Goal: Download file/media

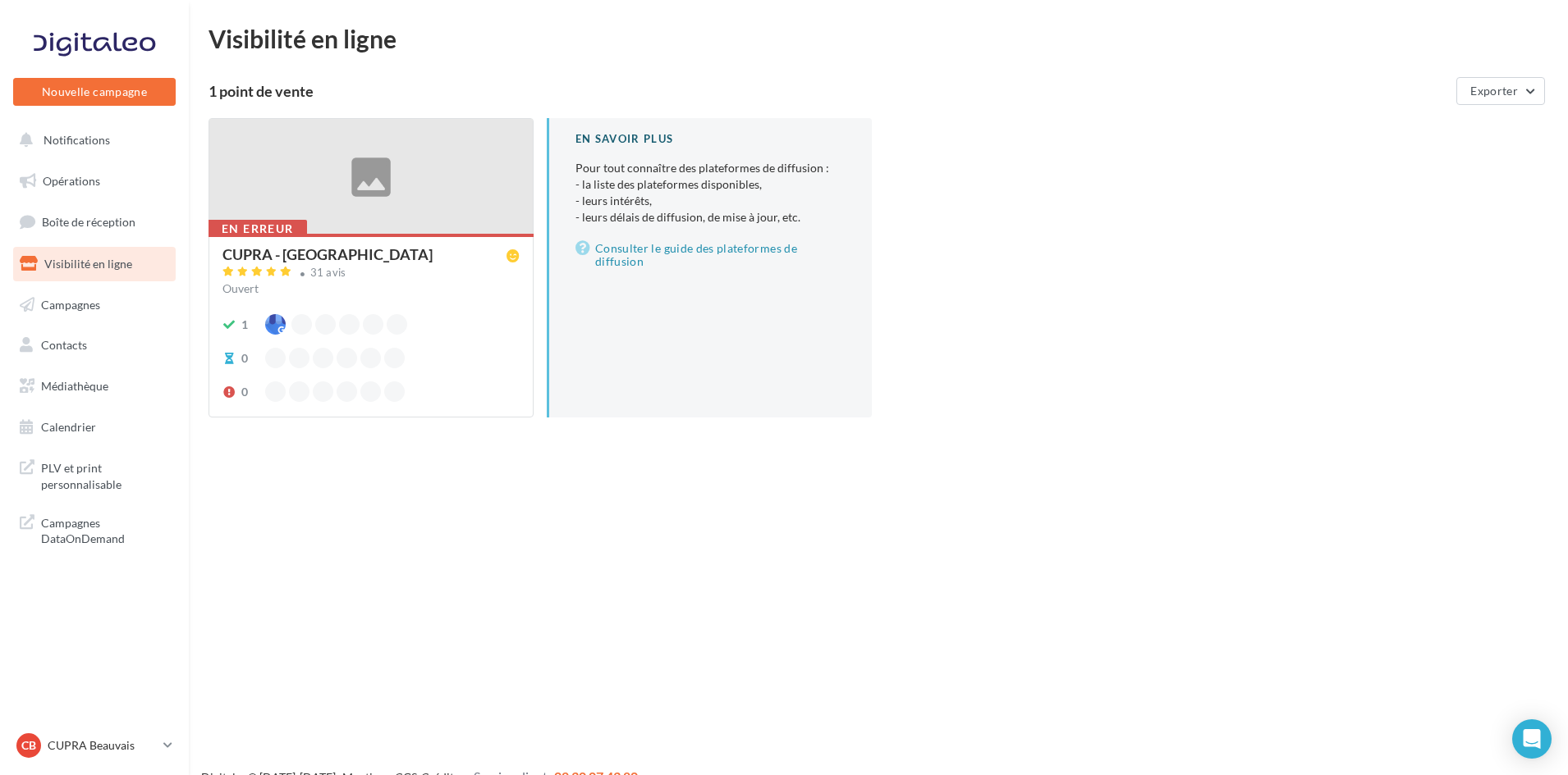
click at [50, 366] on ul "Opérations Boîte de réception Visibilité en ligne Campagnes Contacts Mes cibles…" at bounding box center [94, 305] width 176 height 294
click at [50, 383] on span "Médiathèque" at bounding box center [75, 386] width 68 height 14
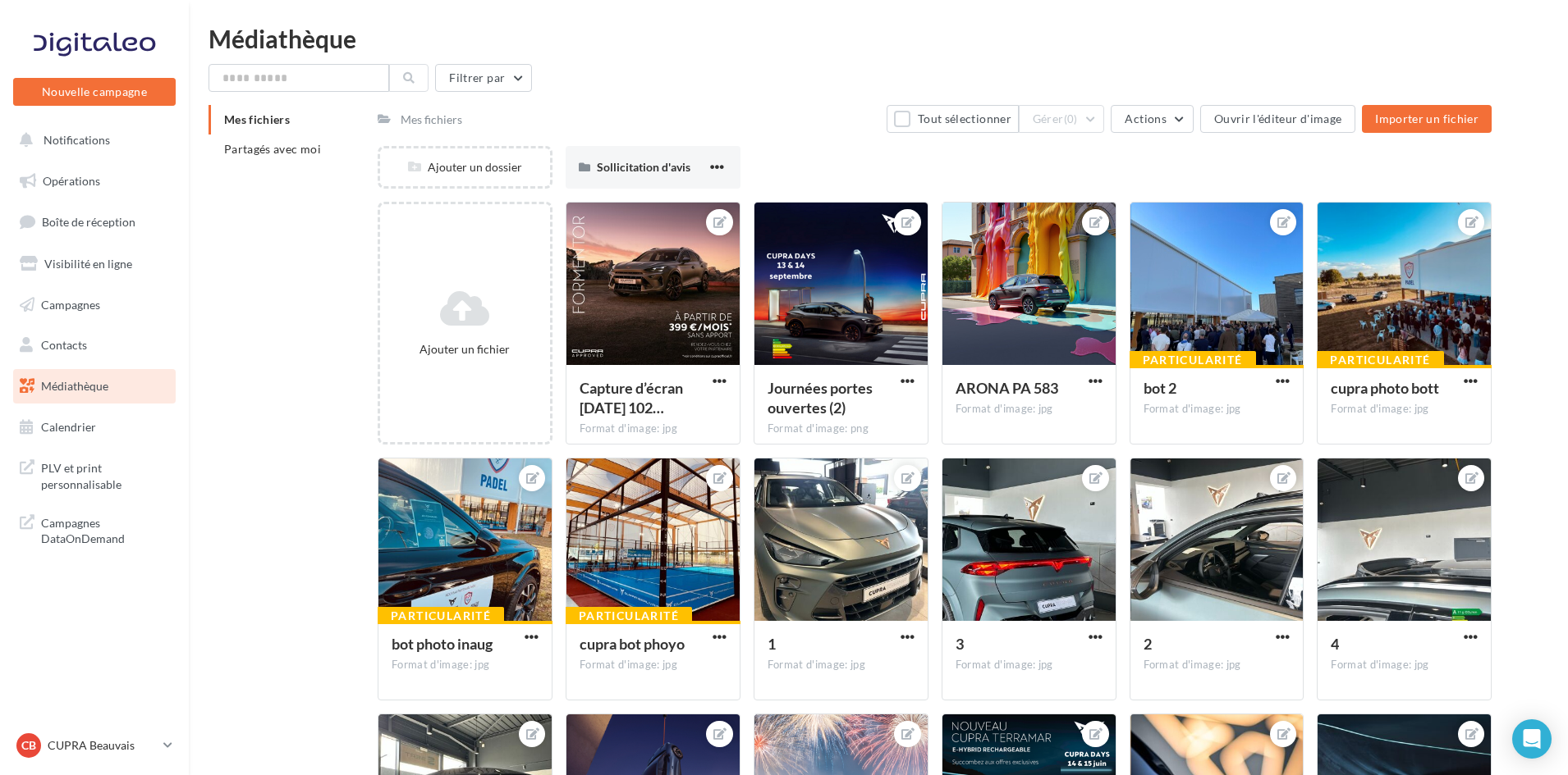
click at [94, 395] on link "Médiathèque" at bounding box center [95, 387] width 170 height 34
click at [312, 157] on li "Partagés avec moi" at bounding box center [286, 149] width 156 height 30
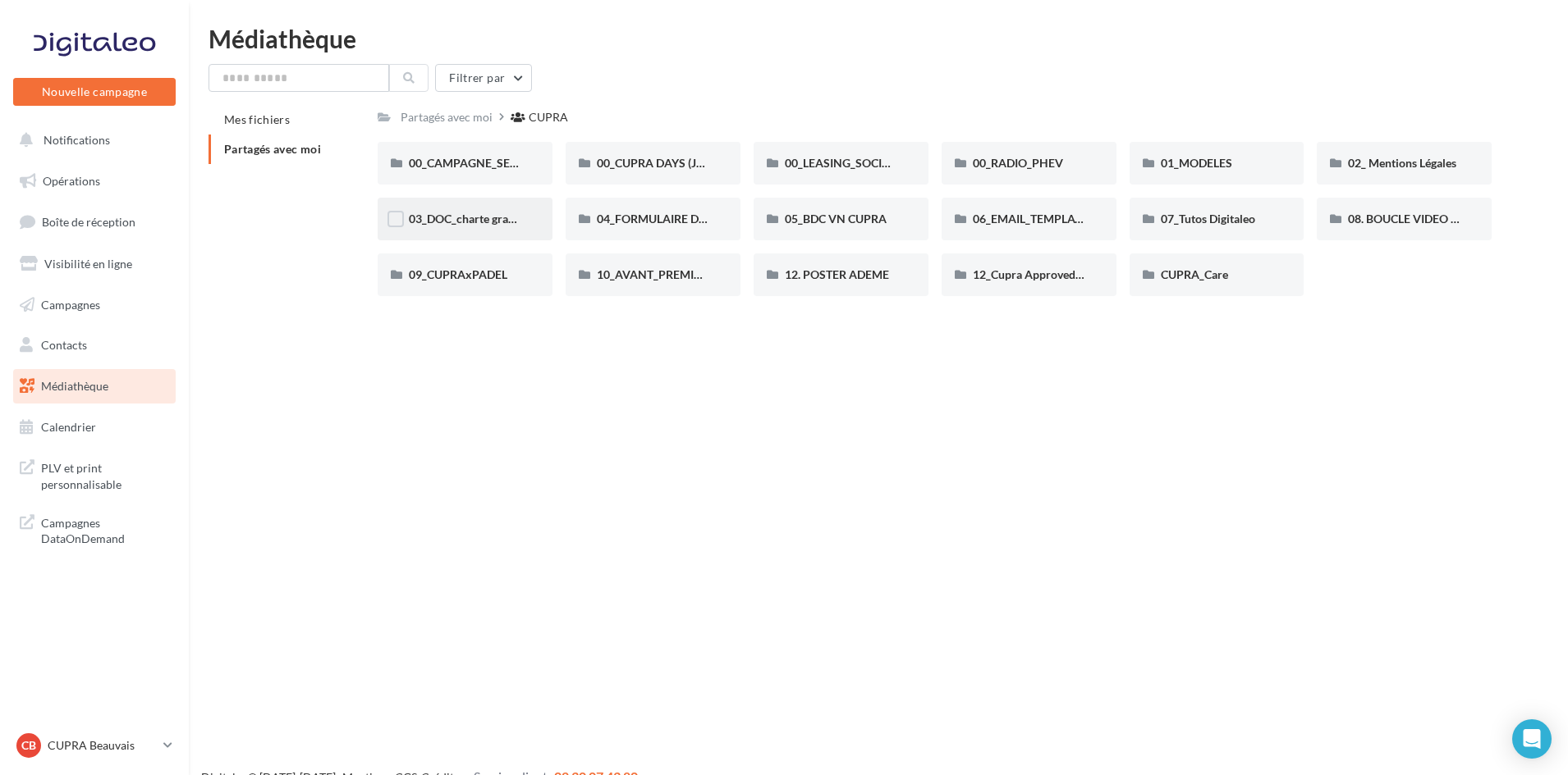
click at [529, 230] on div "03_DOC_charte graphique et GUIDELINES" at bounding box center [465, 218] width 175 height 42
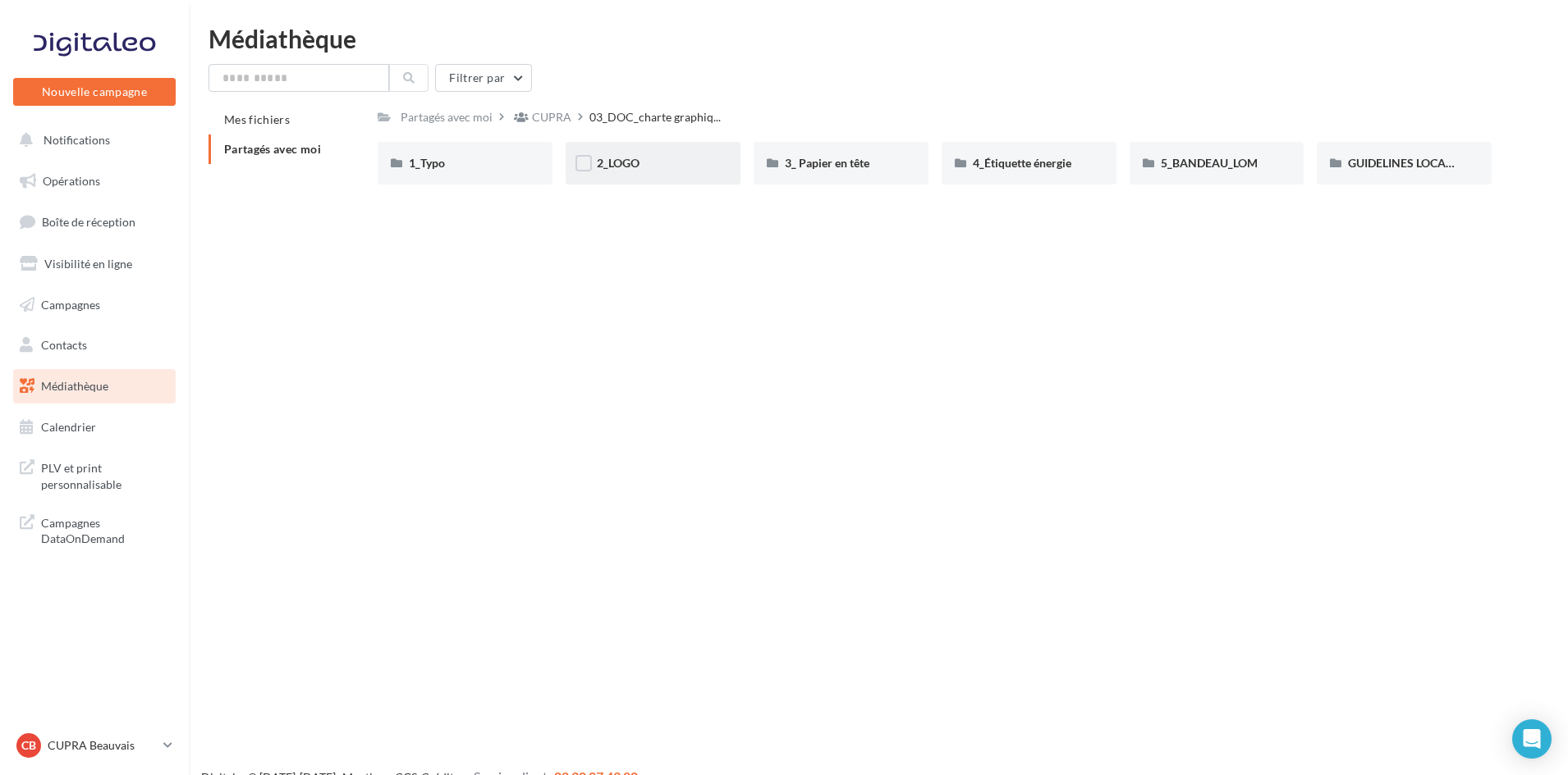
click at [650, 152] on div "2_LOGO" at bounding box center [653, 163] width 175 height 42
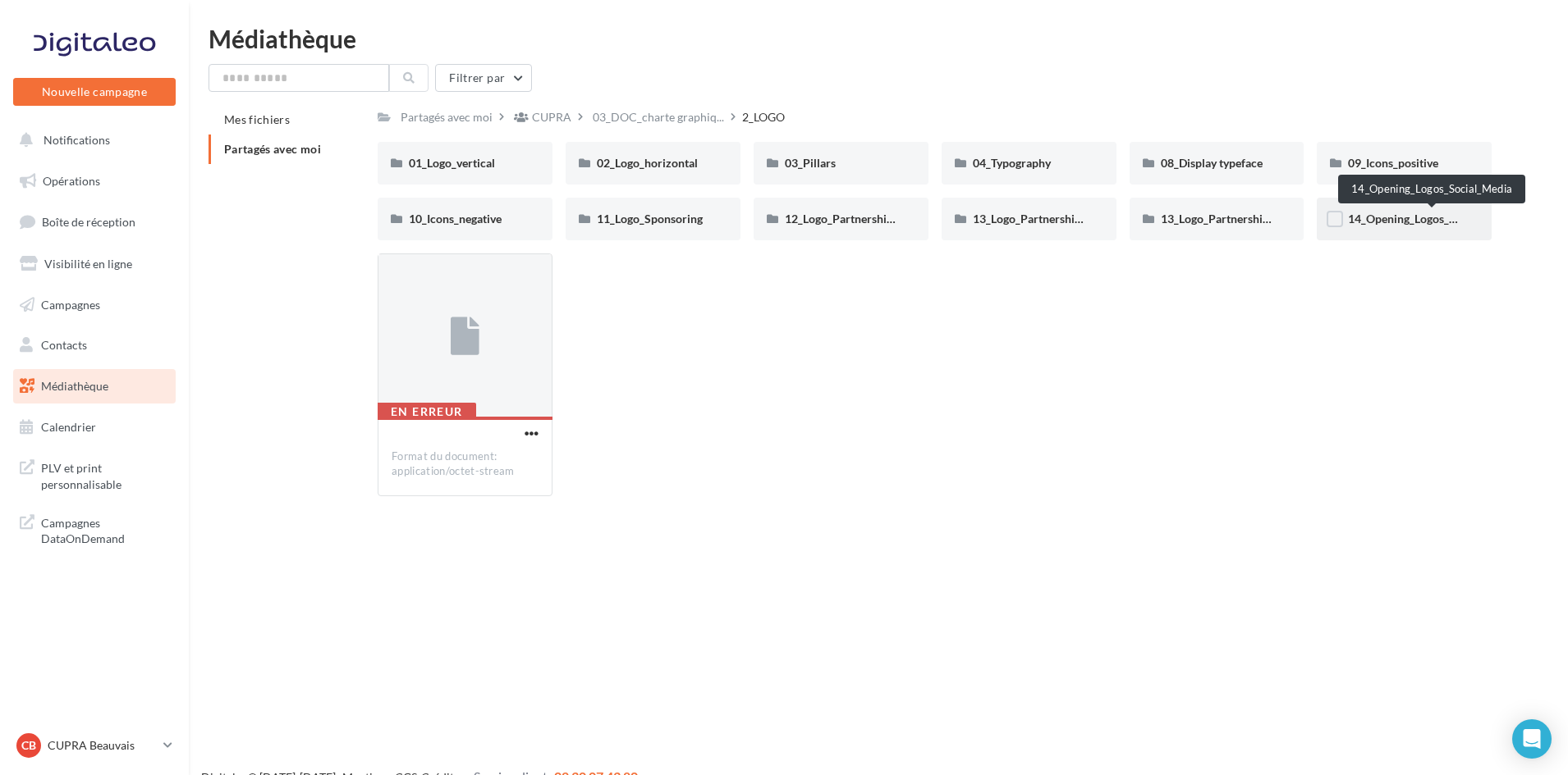
click at [1398, 225] on span "14_Opening_Logos_Social_Media" at bounding box center [1433, 218] width 170 height 14
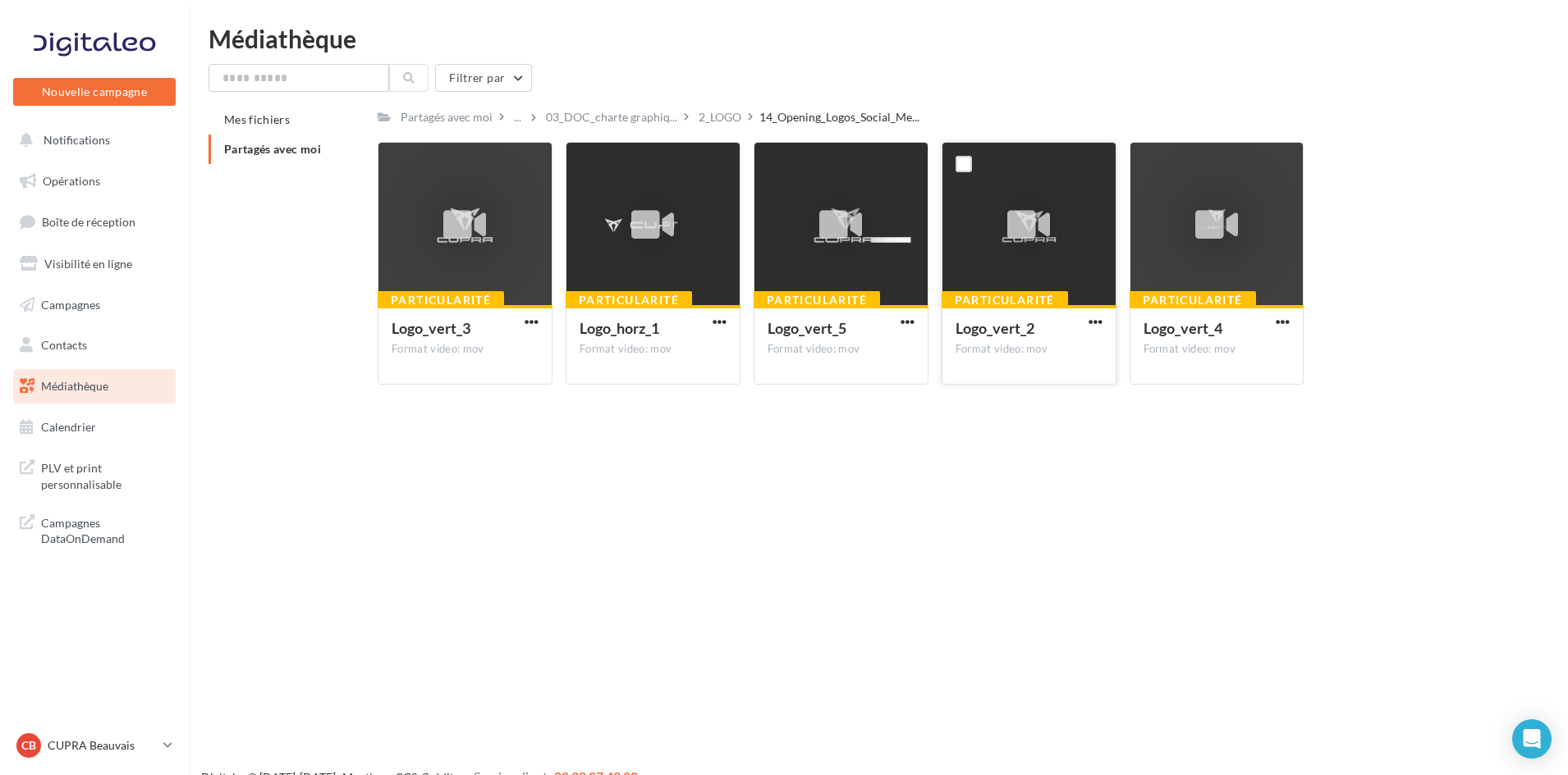
click at [1096, 312] on div "Particularité Logo_vert_2 Format video: mov" at bounding box center [1029, 344] width 173 height 78
click at [1092, 319] on span "button" at bounding box center [1095, 322] width 14 height 14
click at [1031, 353] on button "Télécharger" at bounding box center [1023, 354] width 164 height 42
click at [902, 319] on span "button" at bounding box center [907, 322] width 14 height 14
click at [879, 343] on button "Télécharger" at bounding box center [836, 354] width 164 height 42
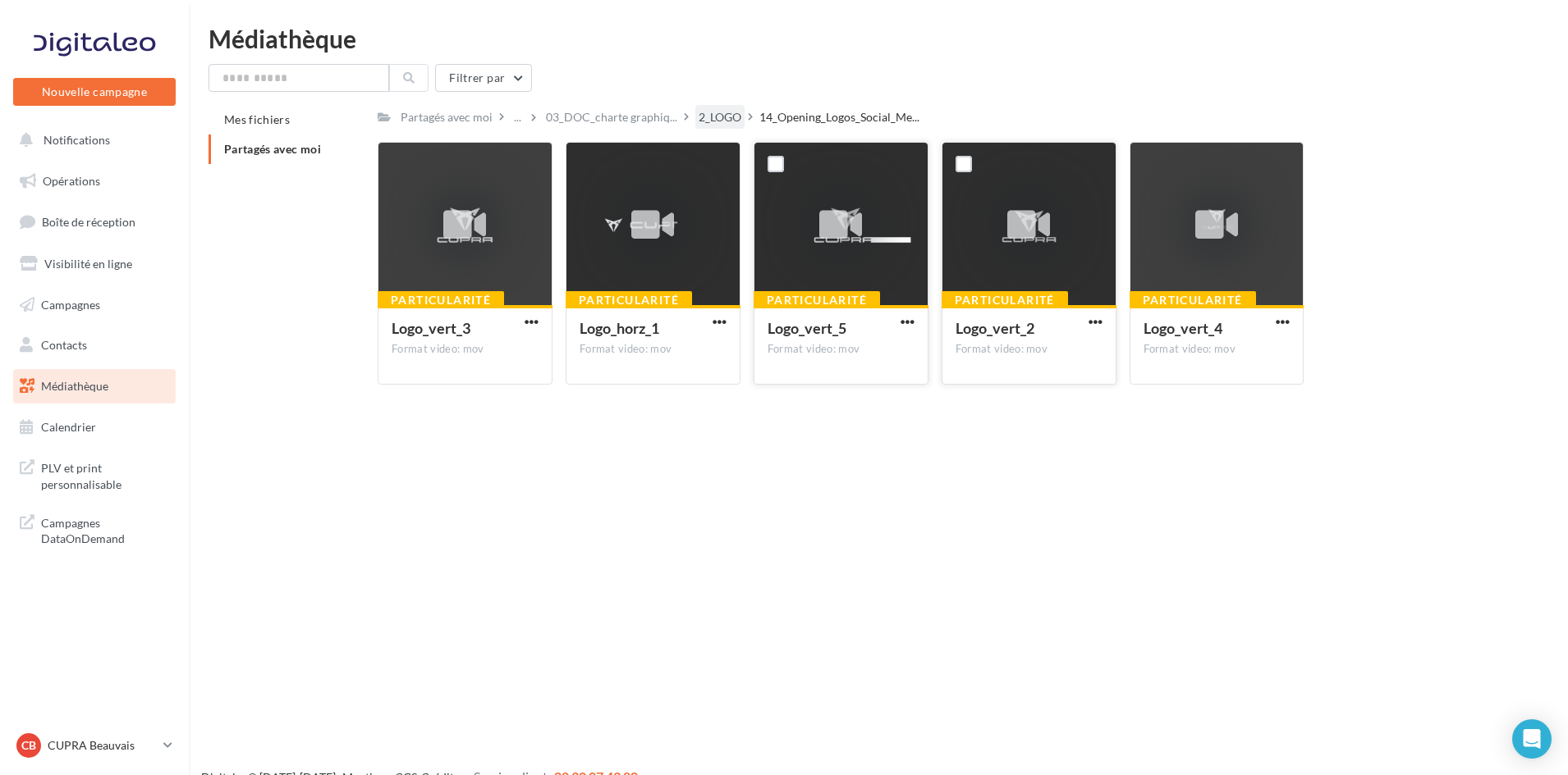
click at [720, 114] on div "2_LOGO" at bounding box center [720, 117] width 42 height 16
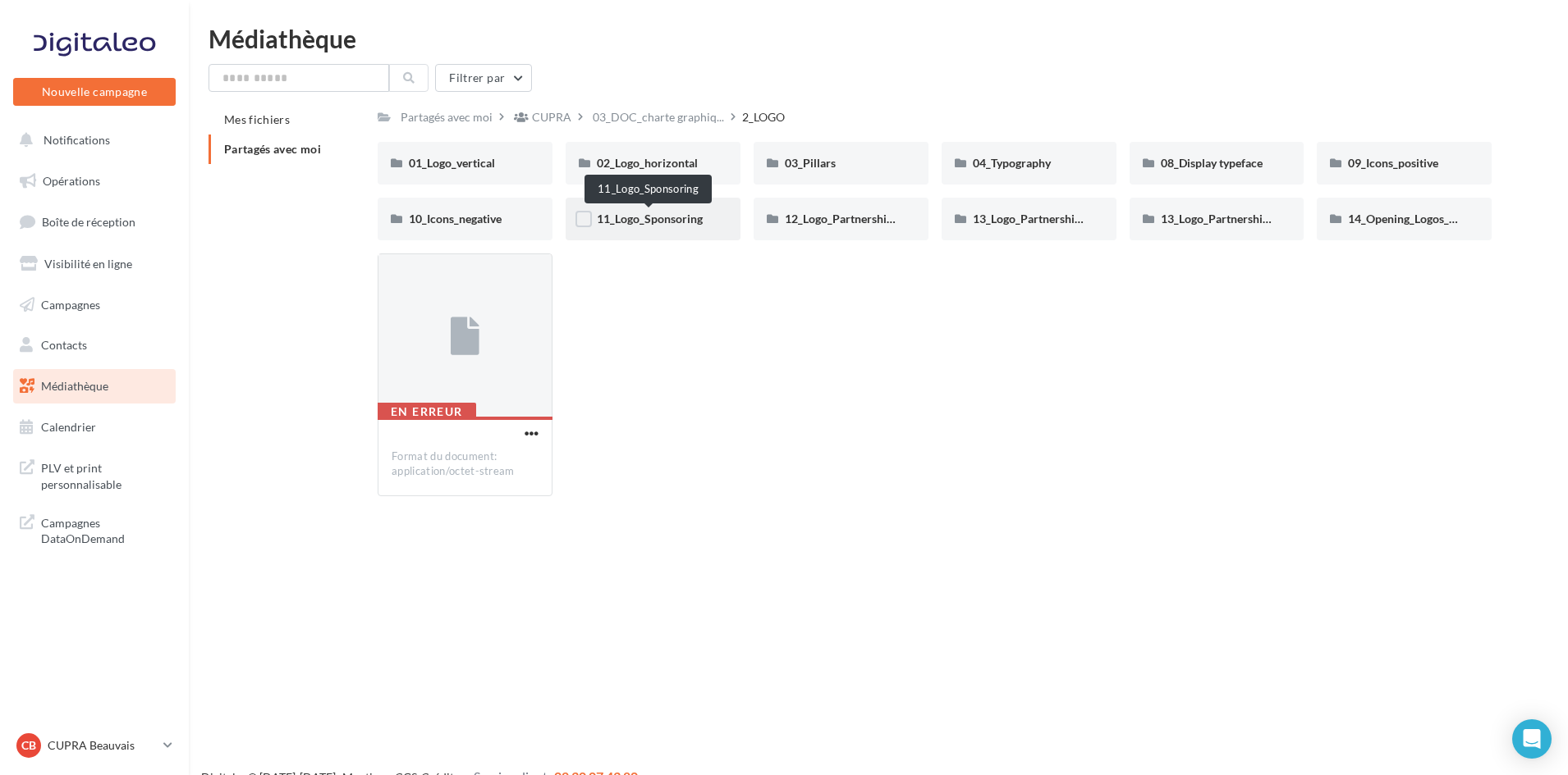
click at [646, 224] on span "11_Logo_Sponsoring" at bounding box center [649, 218] width 105 height 14
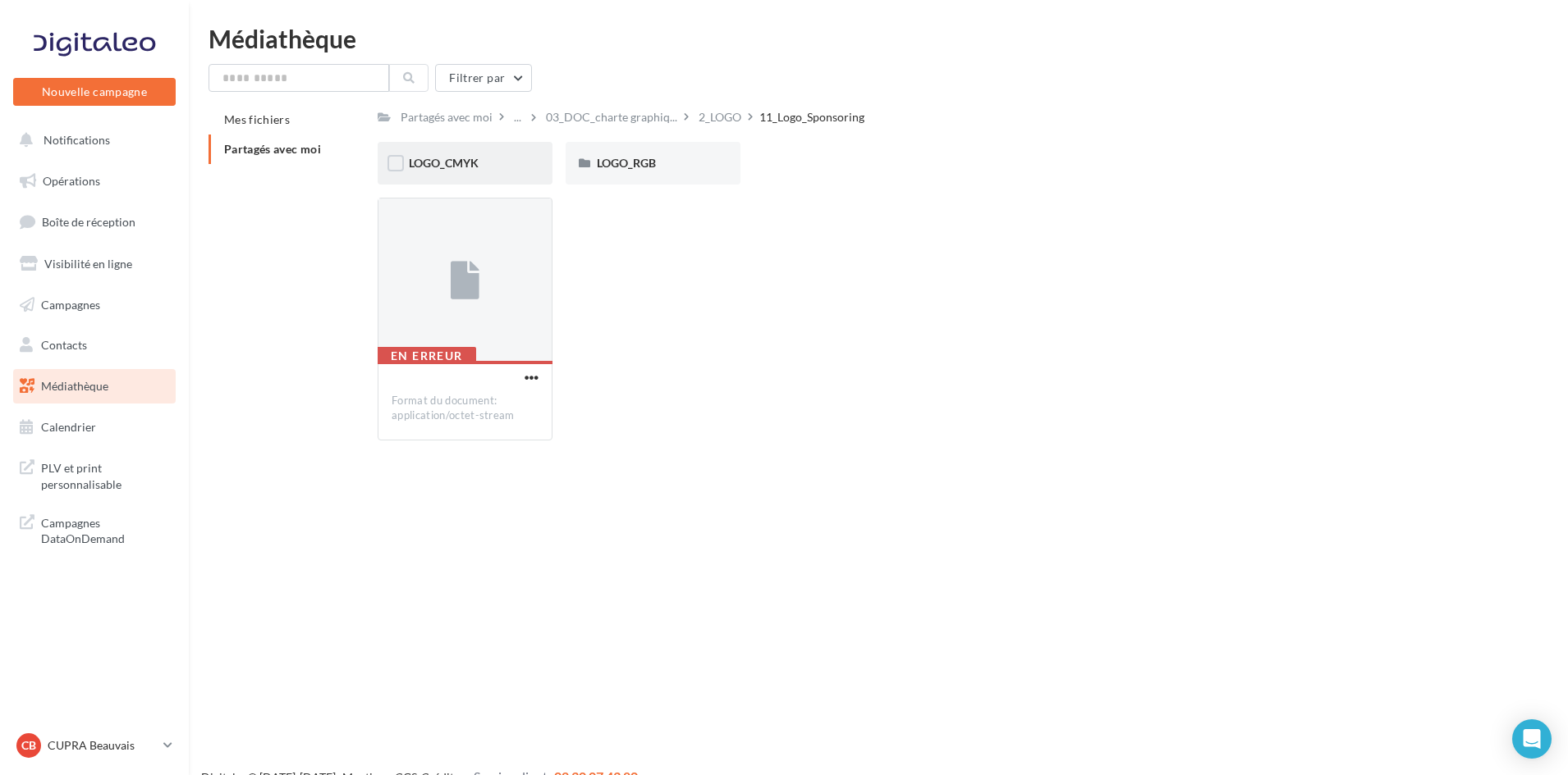
click at [476, 169] on span "LOGO_CMYK" at bounding box center [443, 162] width 69 height 14
click at [475, 169] on div "BLACK" at bounding box center [464, 163] width 113 height 16
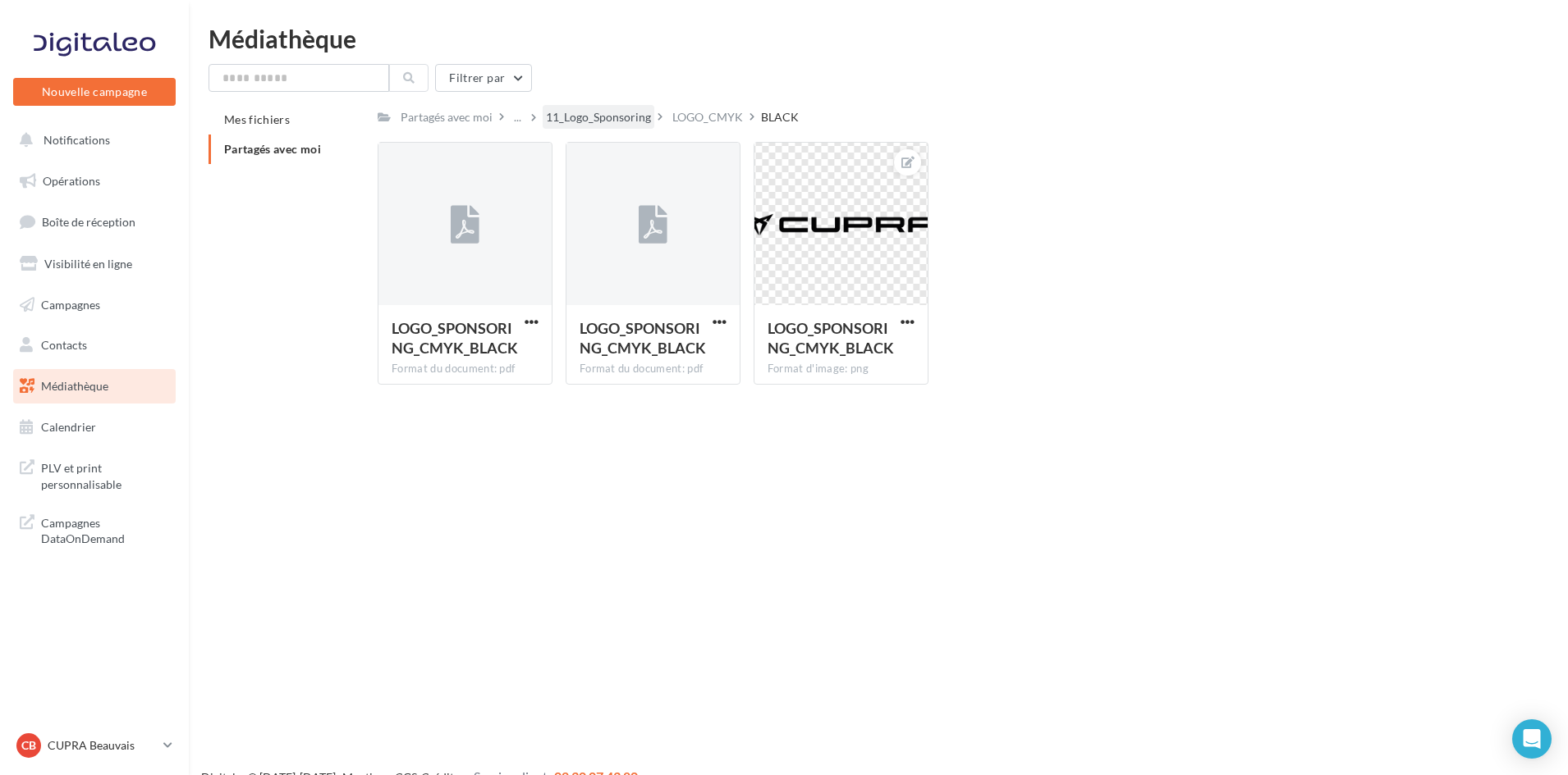
click at [549, 116] on div "11_Logo_Sponsoring" at bounding box center [598, 117] width 105 height 16
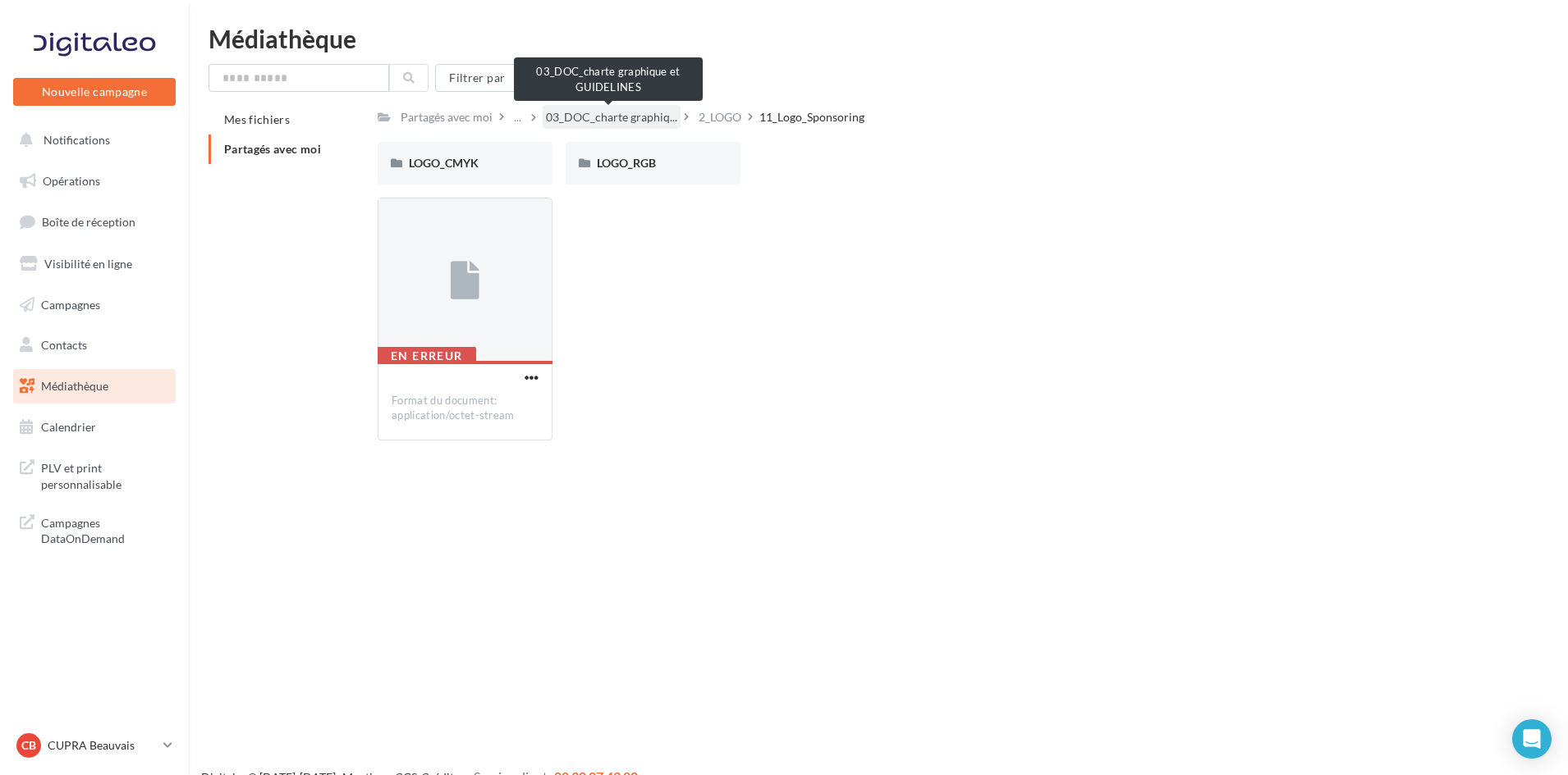
click at [615, 114] on span "03_DOC_charte graphiq..." at bounding box center [611, 117] width 132 height 16
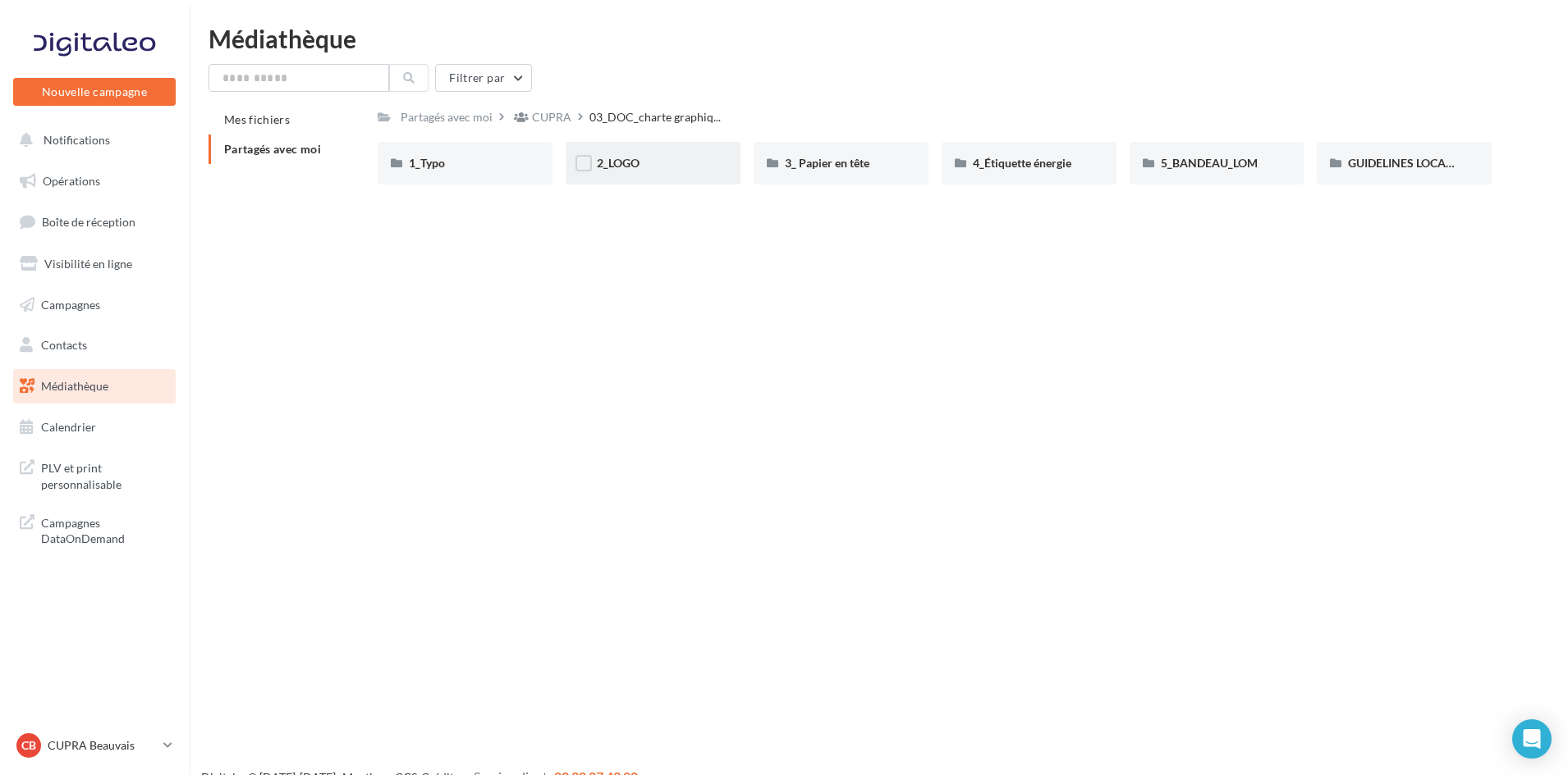
click at [633, 150] on div "2_LOGO" at bounding box center [653, 163] width 175 height 42
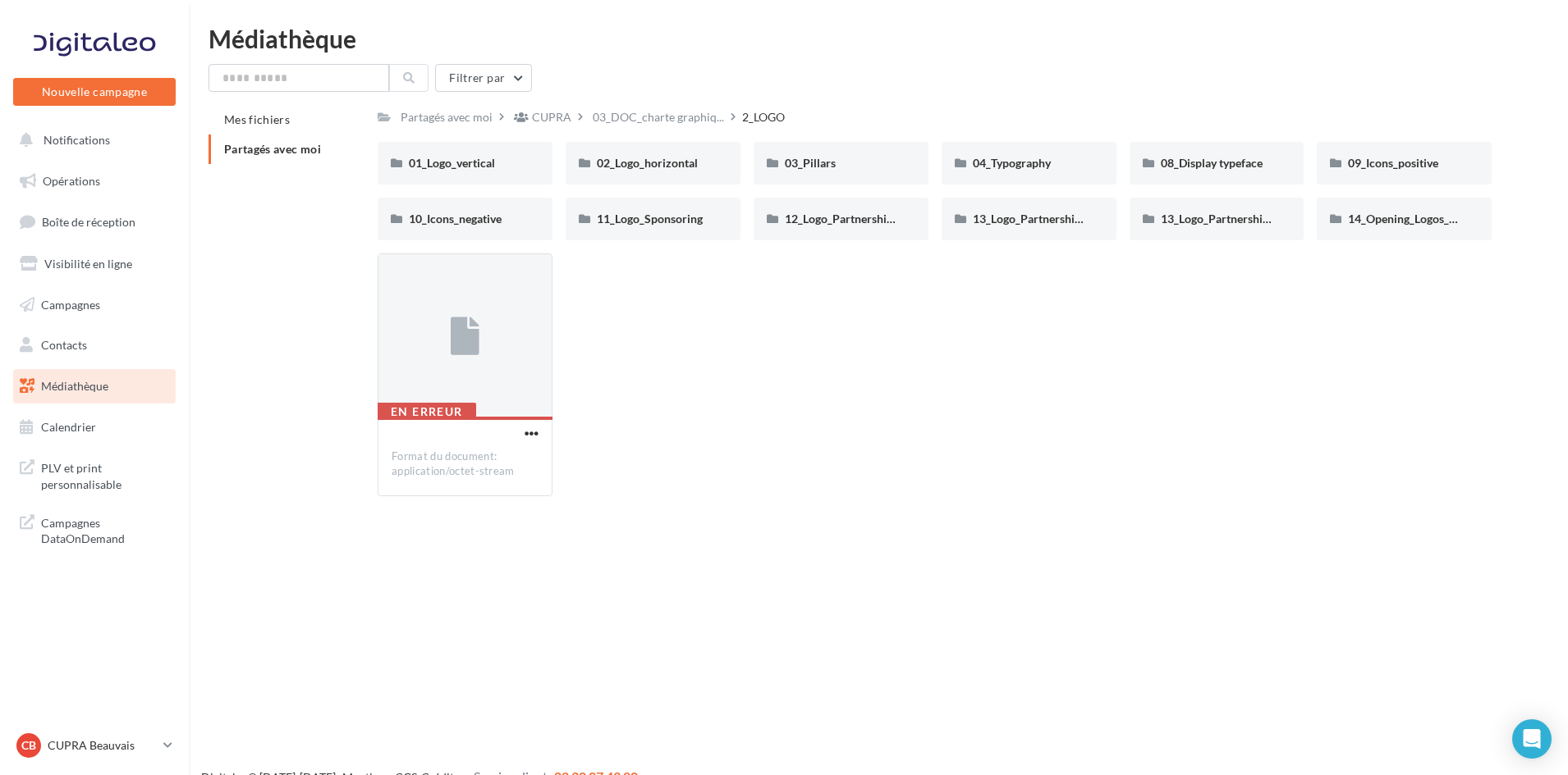
drag, startPoint x: 793, startPoint y: 114, endPoint x: 215, endPoint y: 22, distance: 585.3
click at [215, 22] on html "Nouvelle campagne Nouvelle campagne Notifications Opérations Boîte de réception…" at bounding box center [784, 388] width 1568 height 775
click at [204, 6] on html "Nouvelle campagne Nouvelle campagne Notifications Opérations Boîte de réception…" at bounding box center [784, 388] width 1568 height 775
click at [72, 155] on button "Notifications" at bounding box center [91, 141] width 162 height 34
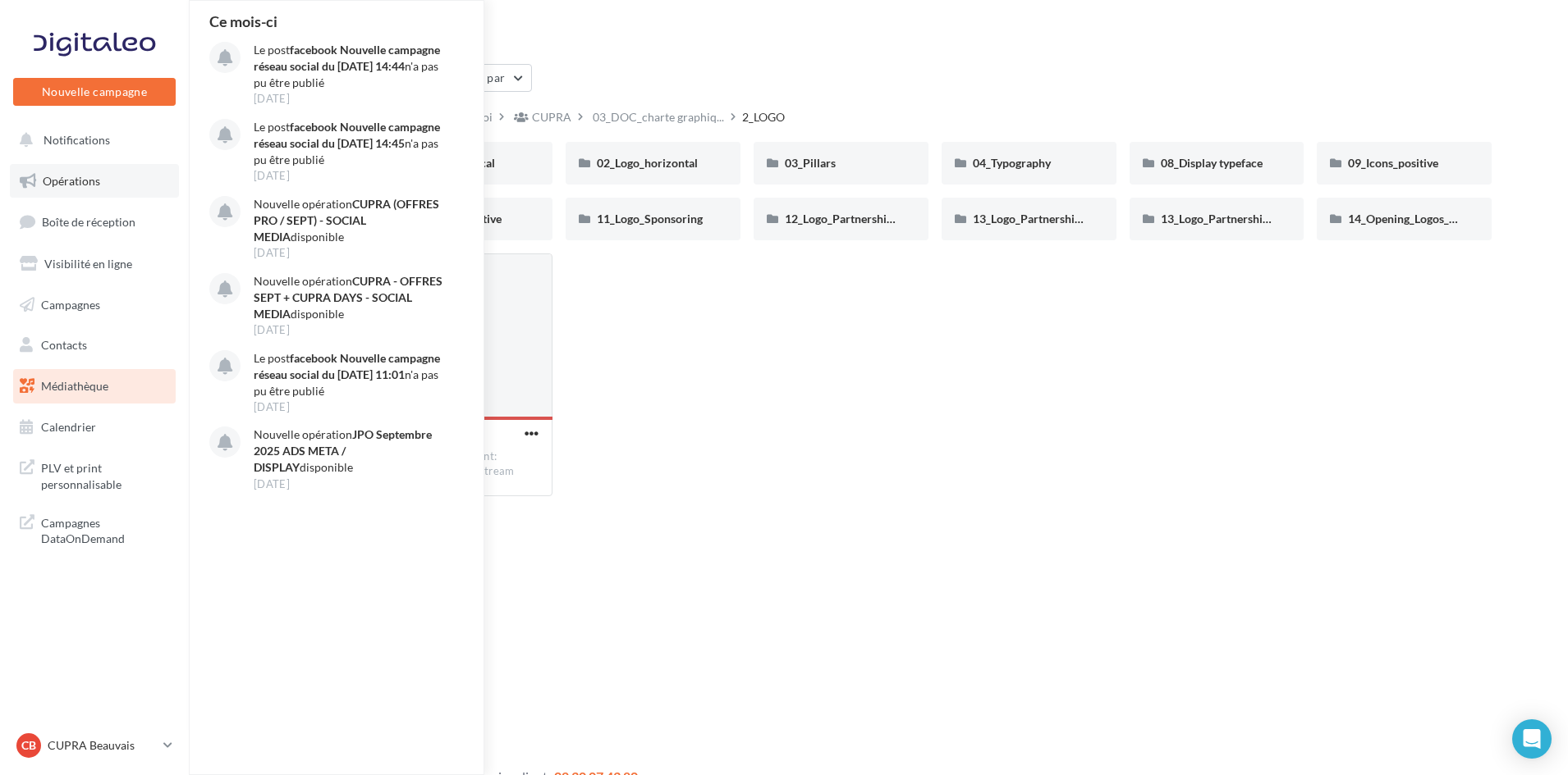
click at [64, 197] on link "Opérations" at bounding box center [95, 181] width 170 height 34
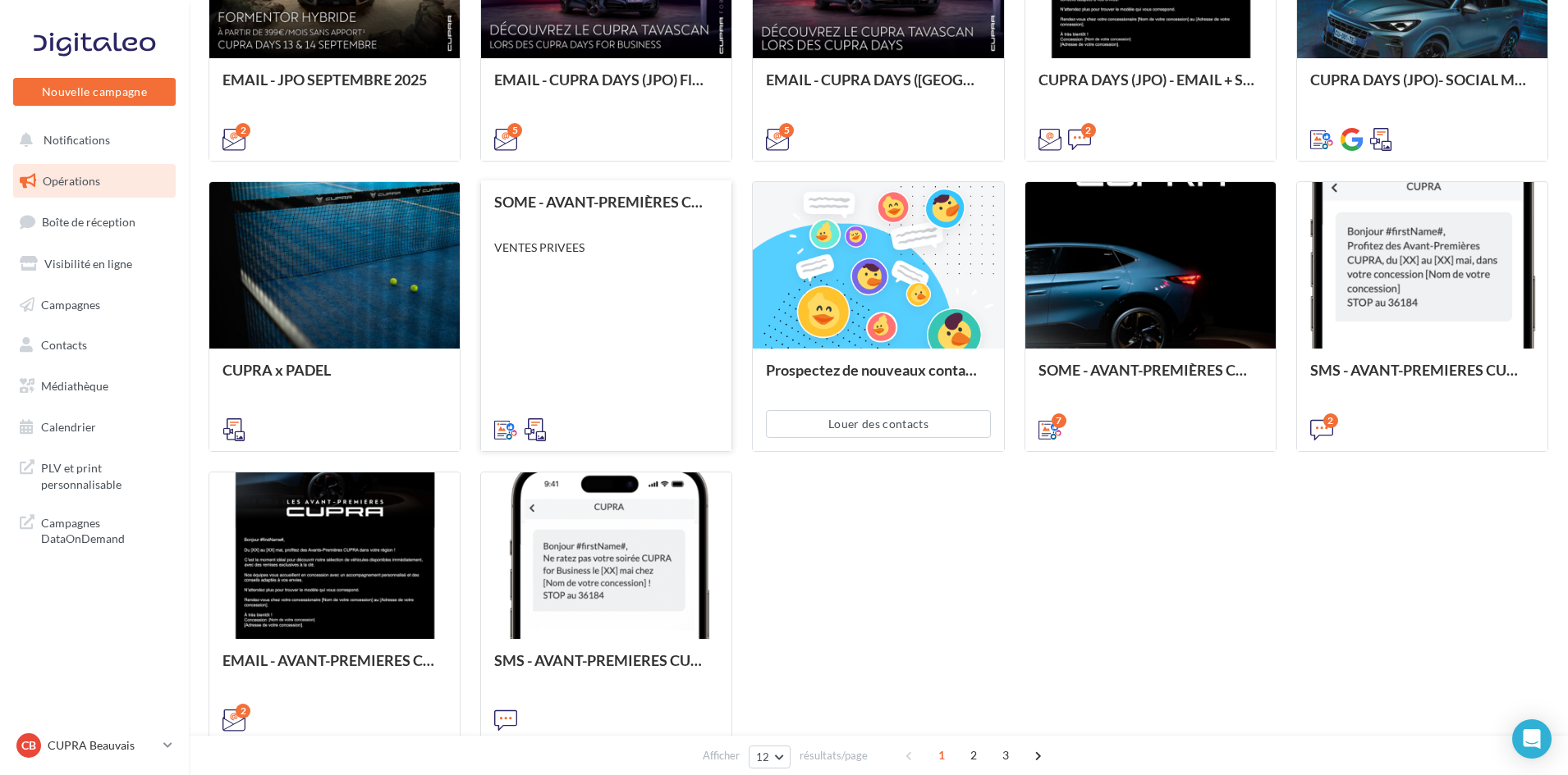
scroll to position [656, 0]
